Goal: Information Seeking & Learning: Learn about a topic

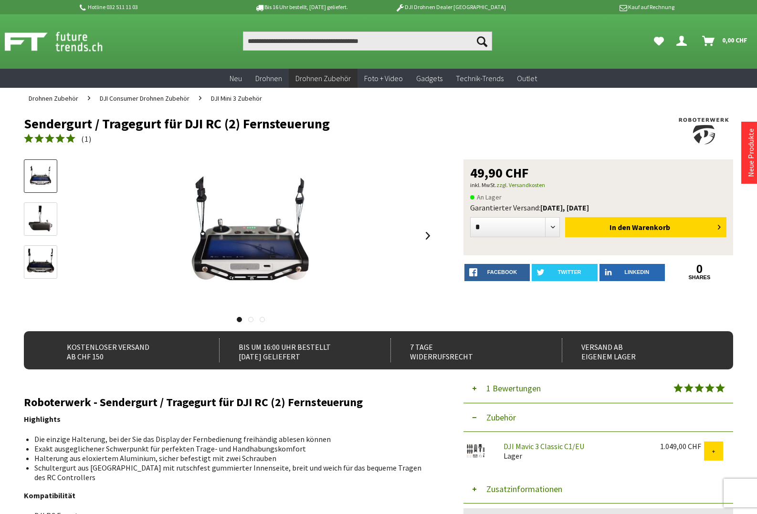
click at [48, 216] on img at bounding box center [41, 220] width 28 height 28
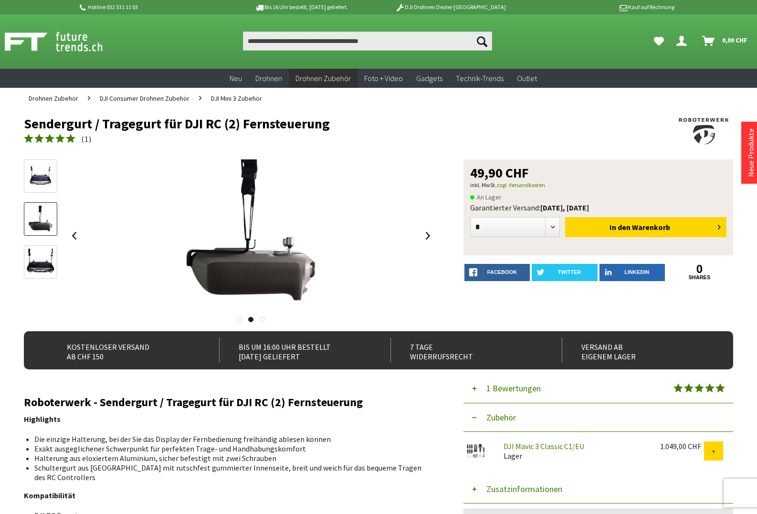
click at [33, 257] on img at bounding box center [41, 263] width 28 height 28
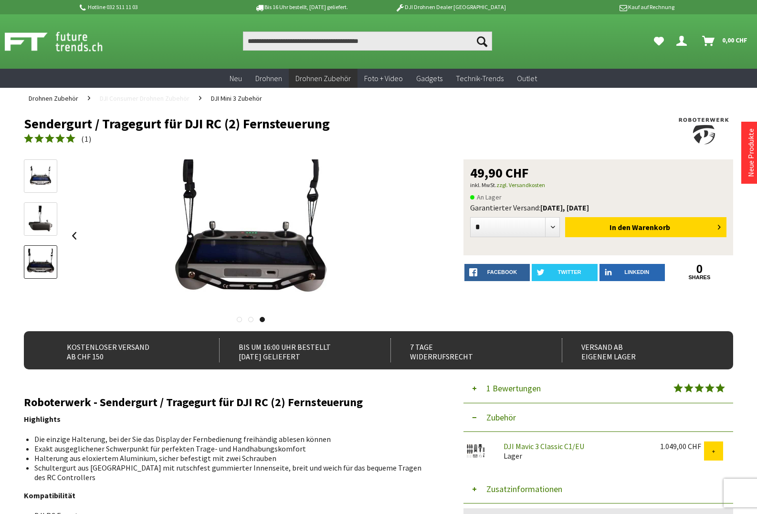
click at [154, 96] on span "DJI Consumer Drohnen Zubehör" at bounding box center [145, 98] width 90 height 9
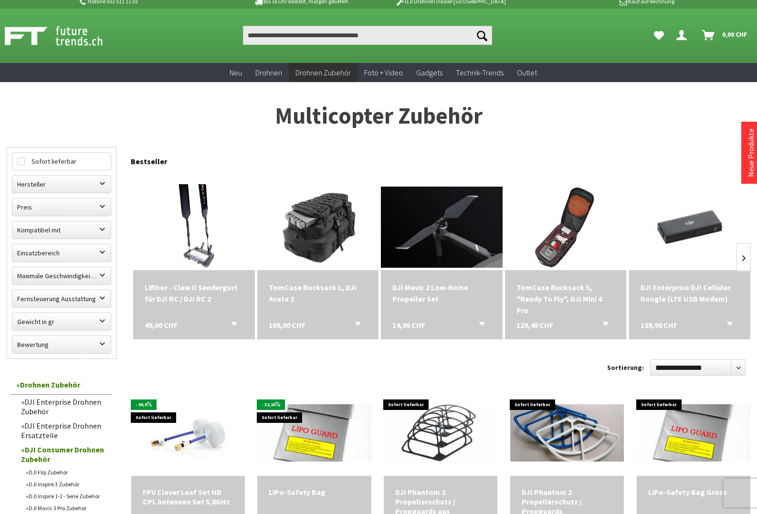
scroll to position [12, 0]
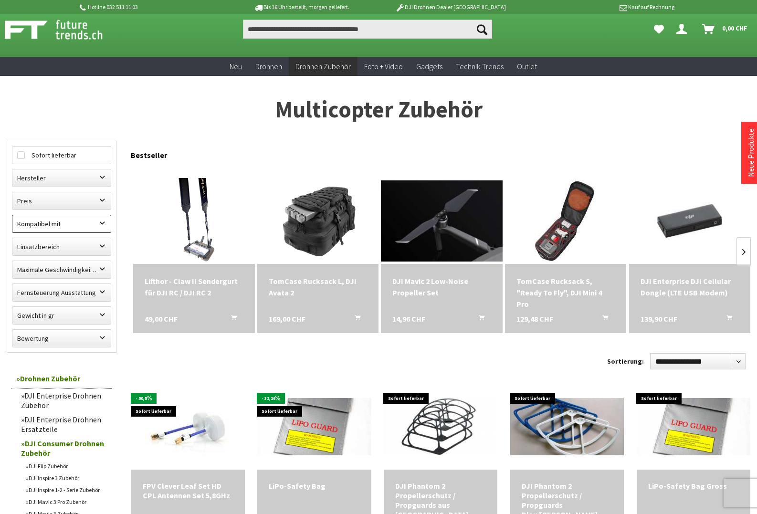
click at [90, 225] on label "Kompatibel mit" at bounding box center [61, 223] width 98 height 17
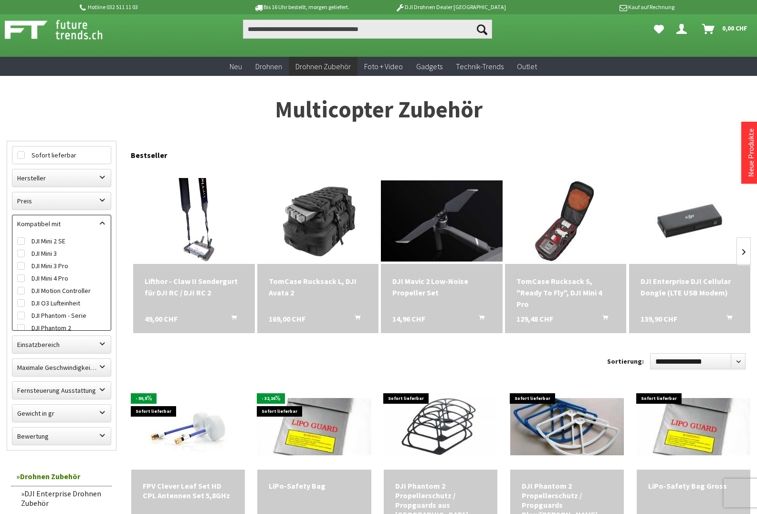
scroll to position [387, 0]
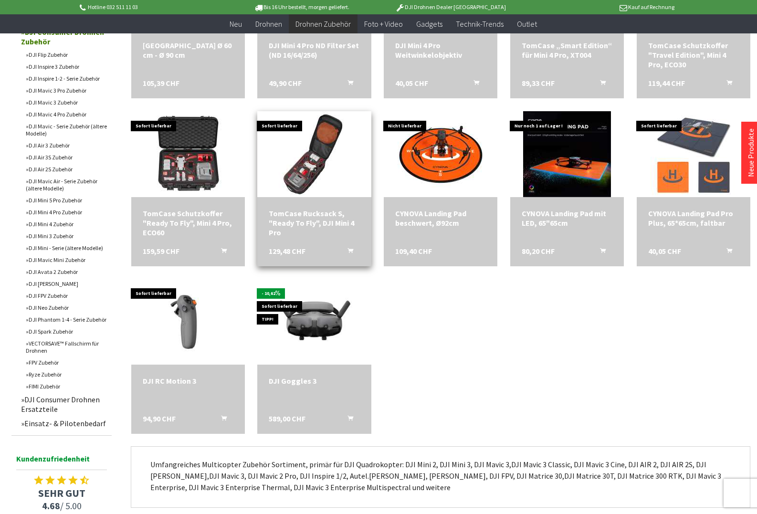
scroll to position [513, 0]
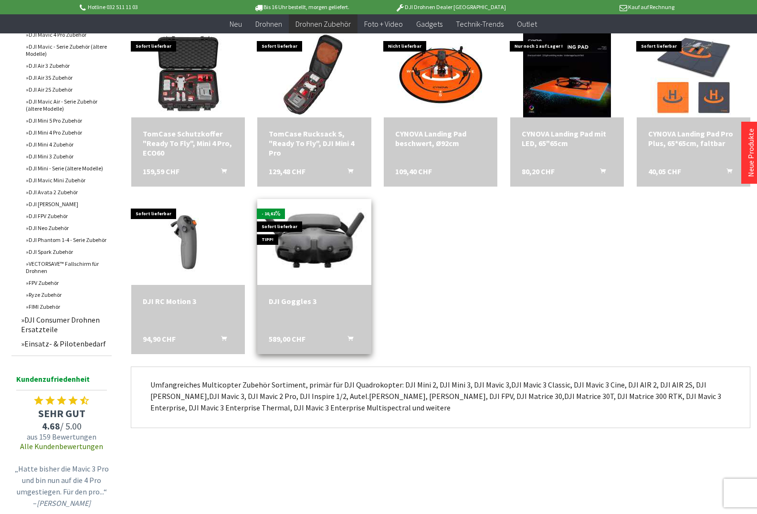
click at [313, 227] on img at bounding box center [314, 242] width 159 height 106
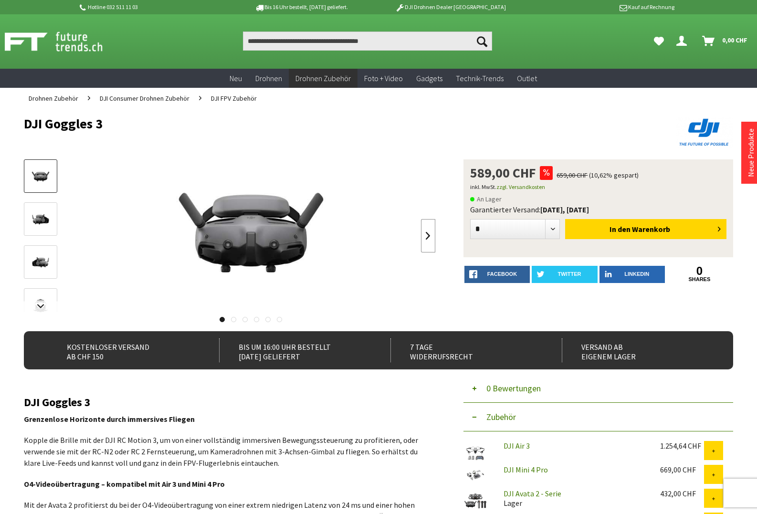
click at [424, 237] on link at bounding box center [428, 235] width 14 height 33
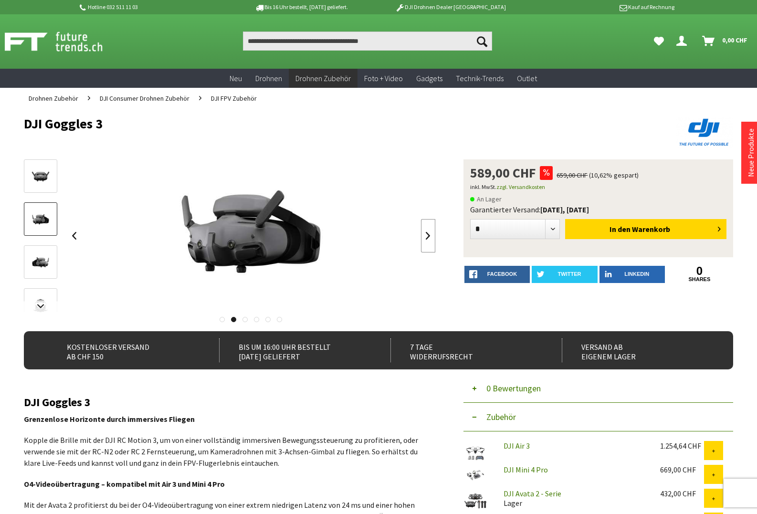
click at [424, 237] on link at bounding box center [428, 235] width 14 height 33
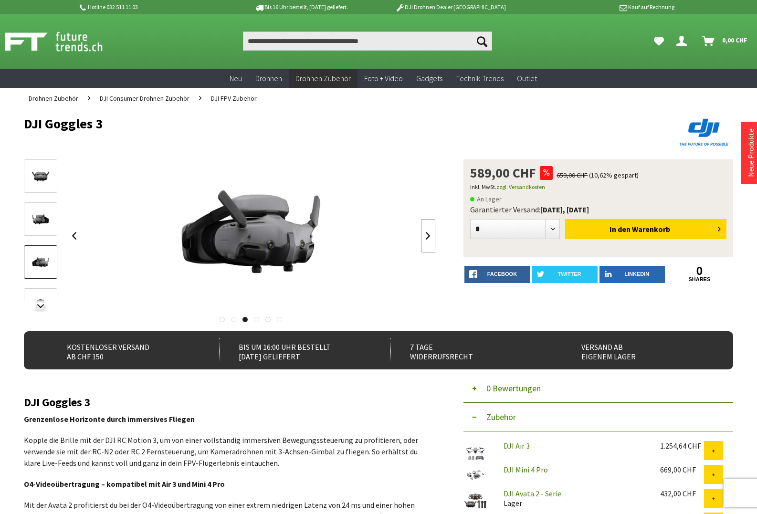
click at [424, 236] on link at bounding box center [428, 235] width 14 height 33
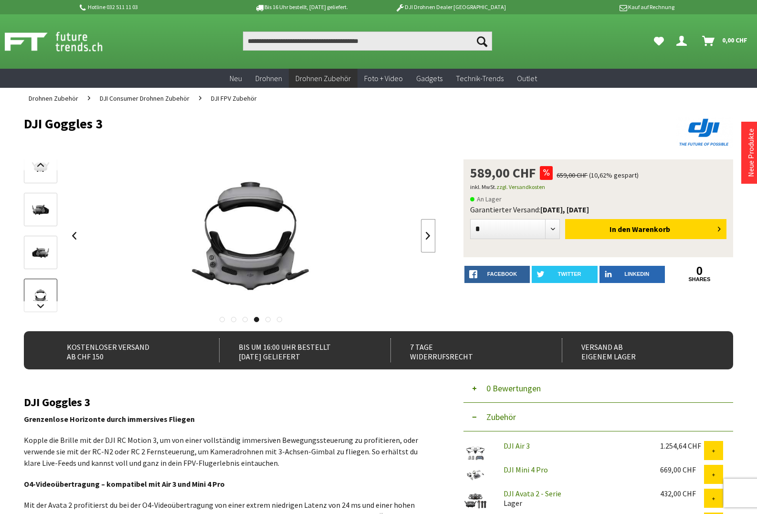
click at [424, 236] on link at bounding box center [428, 235] width 14 height 33
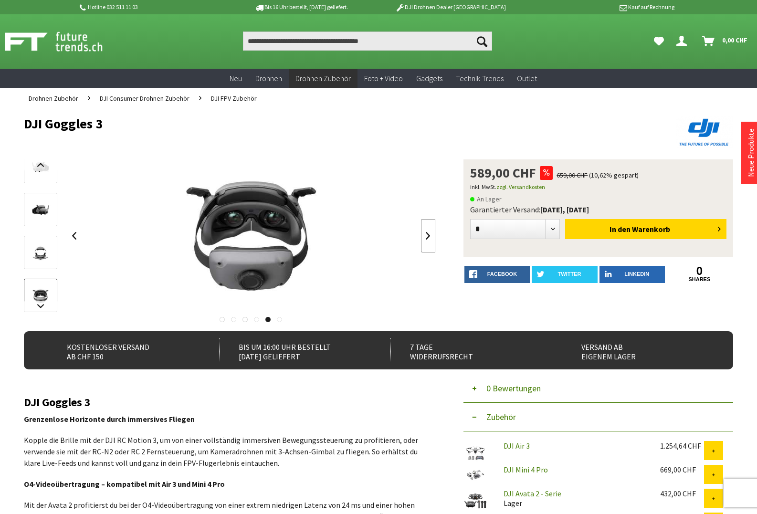
click at [424, 236] on link at bounding box center [428, 235] width 14 height 33
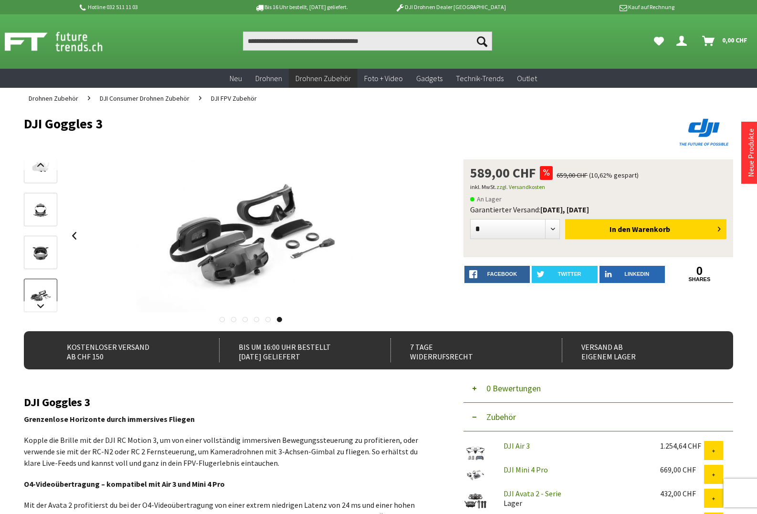
click at [424, 236] on div at bounding box center [251, 235] width 368 height 153
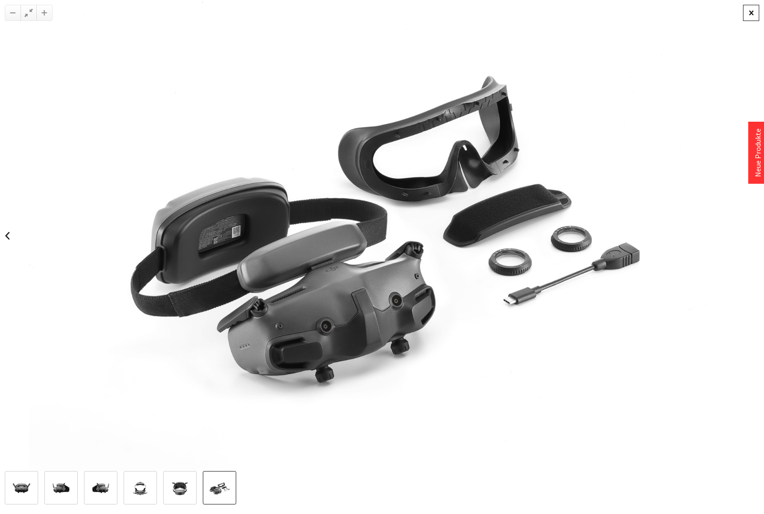
click at [756, 16] on div at bounding box center [751, 13] width 16 height 16
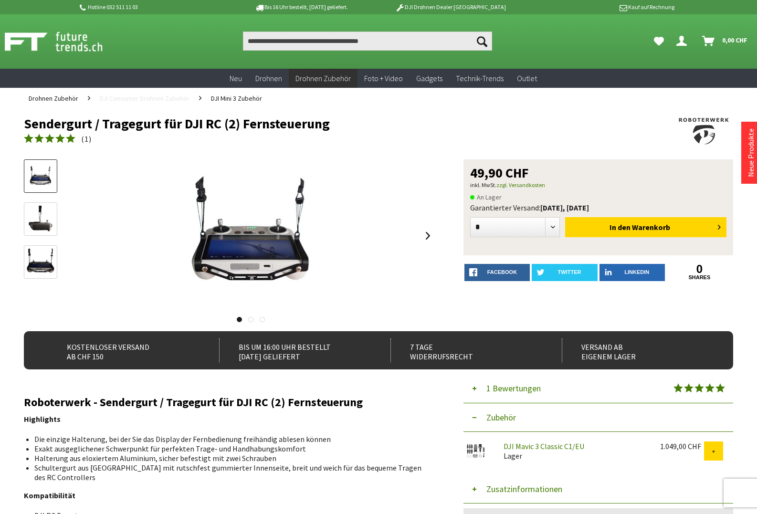
click at [157, 99] on span "DJI Consumer Drohnen Zubehör" at bounding box center [145, 98] width 90 height 9
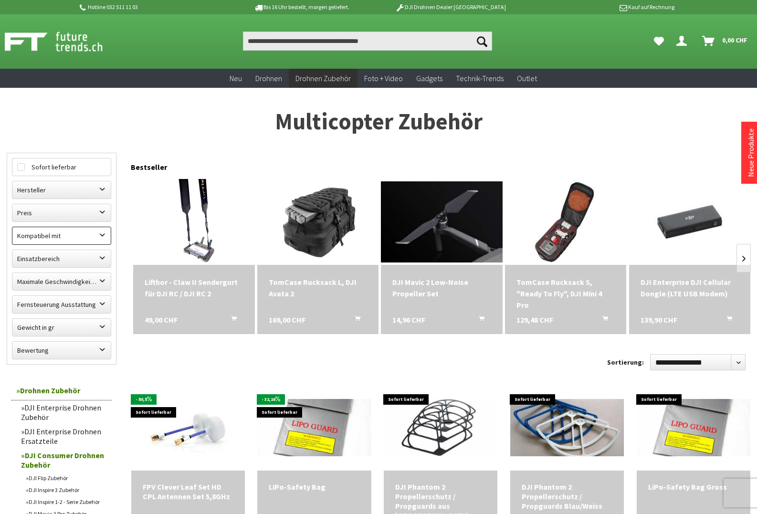
click at [76, 241] on label "Kompatibel mit" at bounding box center [61, 235] width 98 height 17
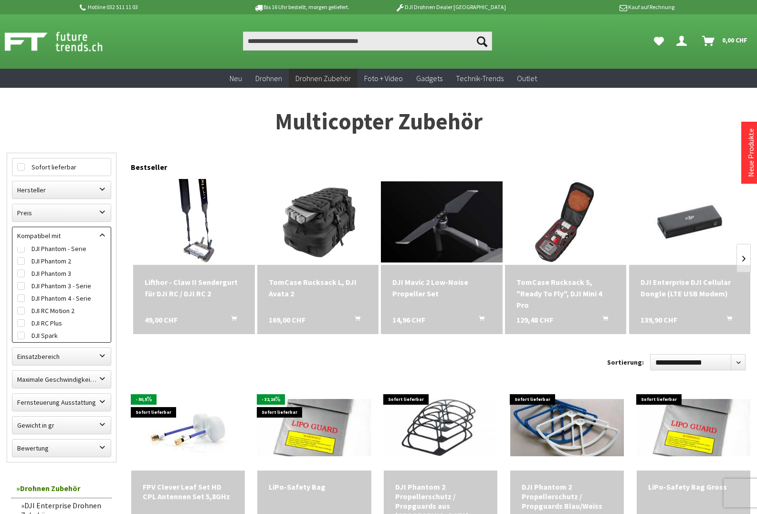
scroll to position [473, 0]
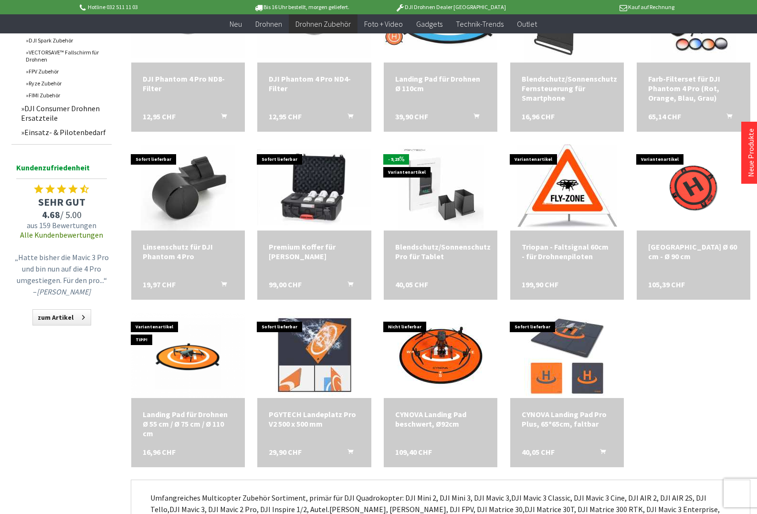
scroll to position [718, 0]
